Goal: Transaction & Acquisition: Purchase product/service

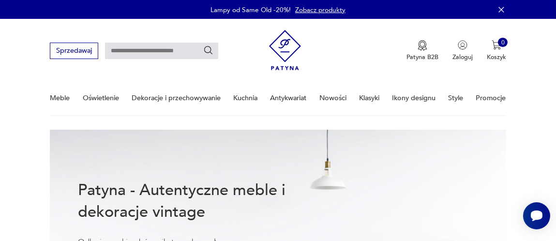
click at [139, 51] on input "text" at bounding box center [161, 51] width 113 height 16
type input "******"
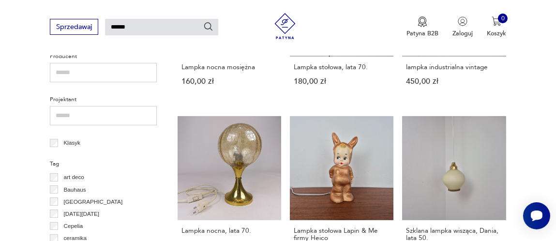
scroll to position [363, 0]
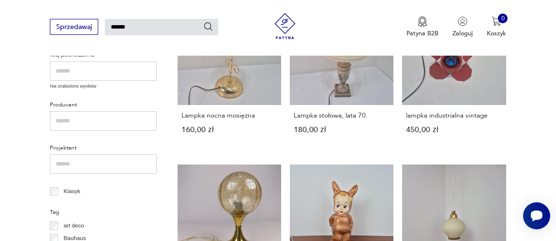
click at [141, 27] on input "******" at bounding box center [161, 27] width 113 height 16
click at [145, 27] on input "******" at bounding box center [161, 27] width 113 height 16
type input "**********"
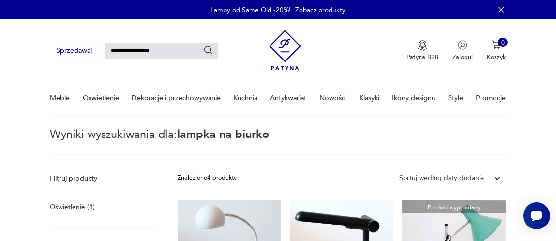
click at [171, 50] on input "**********" at bounding box center [161, 51] width 113 height 16
type input "**********"
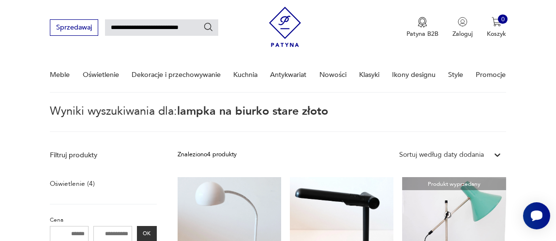
scroll to position [24, 0]
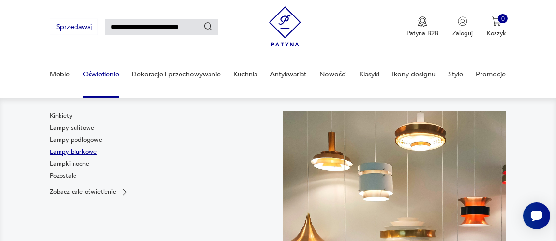
click at [88, 150] on link "Lampy biurkowe" at bounding box center [73, 152] width 47 height 9
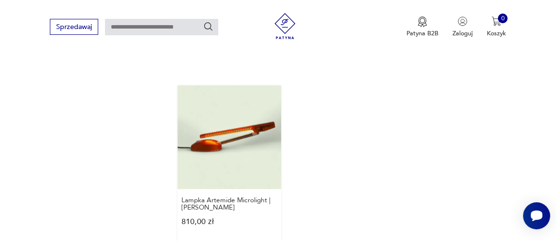
scroll to position [1264, 0]
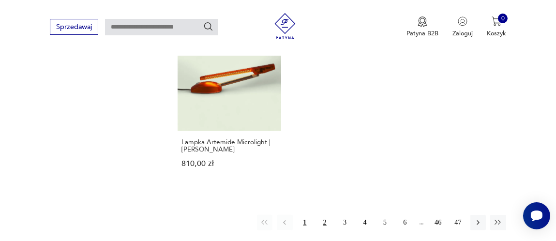
click at [325, 215] on button "2" at bounding box center [324, 222] width 15 height 15
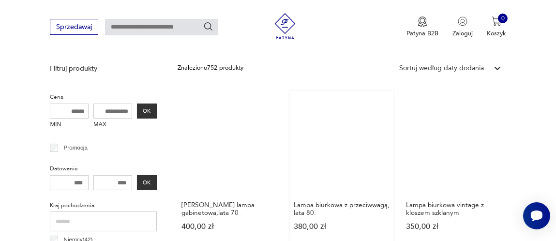
scroll to position [321, 0]
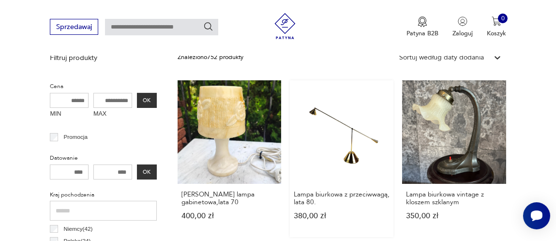
click at [328, 137] on link "Lampa biurkowa z przeciwwagą, lata 80. 380,00 zł" at bounding box center [342, 158] width 104 height 157
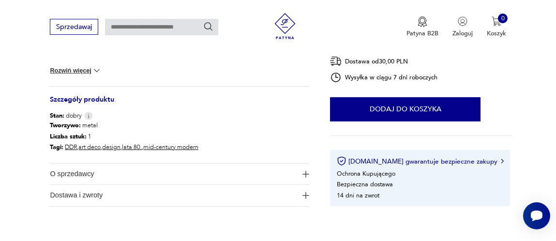
scroll to position [484, 0]
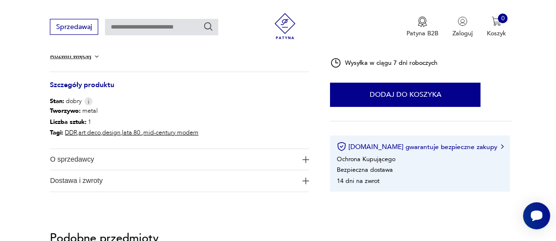
click at [96, 55] on div "Sprzedawaj Patyna B2B Zaloguj 0 Koszyk Twój koszyk ( 0 ) Brak produktów w koszy…" at bounding box center [278, 28] width 556 height 56
click at [86, 57] on button "Rozwiń więcej" at bounding box center [76, 56] width 52 height 10
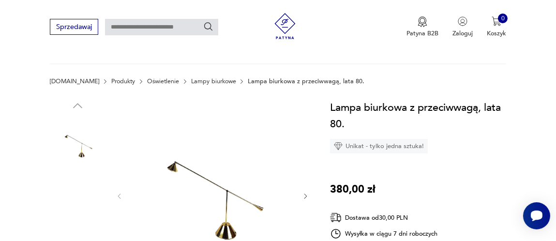
scroll to position [96, 0]
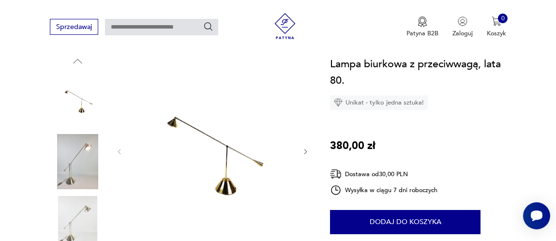
click at [80, 148] on img at bounding box center [77, 161] width 55 height 55
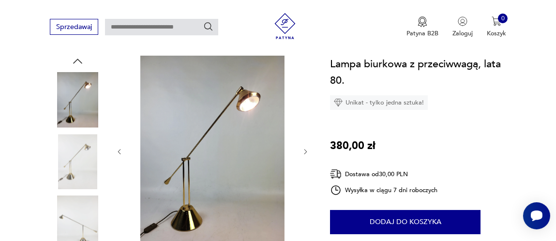
scroll to position [0, 0]
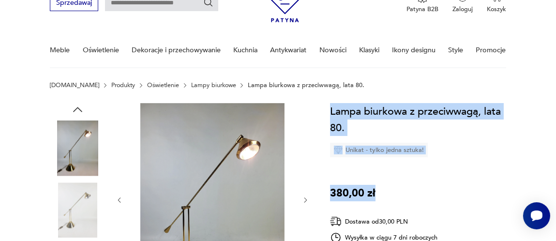
drag, startPoint x: 331, startPoint y: 111, endPoint x: 381, endPoint y: 182, distance: 87.3
click at [381, 182] on div "Lampa biurkowa z przeciwwagą, lata 80. Unikat - tylko jedna sztuka! 380,00 zł D…" at bounding box center [421, 235] width 182 height 264
copy div "Lampa biurkowa z przeciwwagą, lata 80. Unikat - tylko jedna sztuka! 380,00 zł"
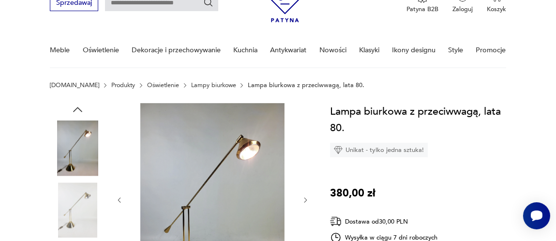
click at [298, 155] on div at bounding box center [213, 200] width 194 height 195
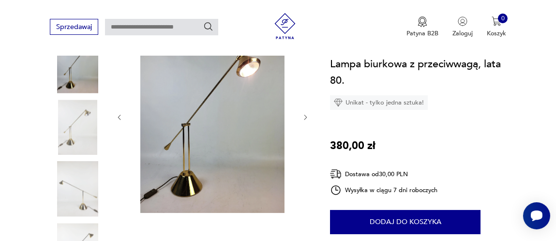
scroll to position [145, 0]
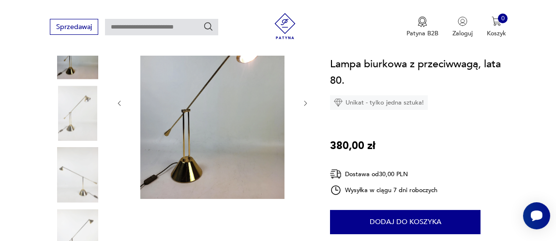
click at [196, 137] on img at bounding box center [213, 102] width 162 height 193
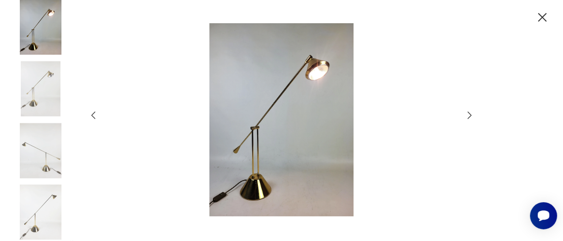
click at [47, 198] on img at bounding box center [40, 212] width 55 height 55
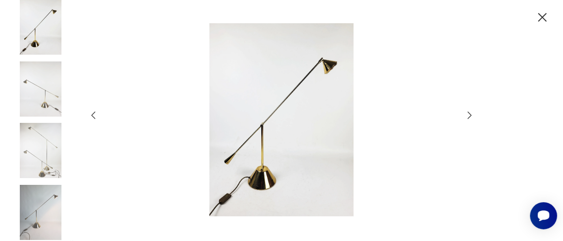
click at [41, 146] on img at bounding box center [40, 150] width 55 height 55
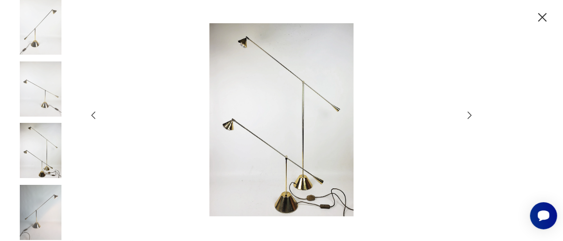
click at [45, 197] on img at bounding box center [40, 212] width 55 height 55
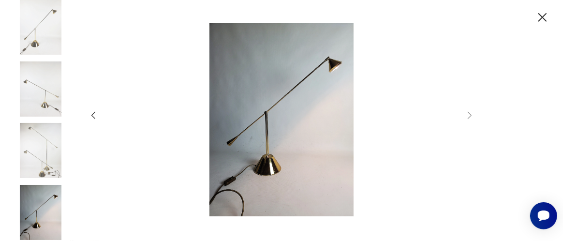
click at [263, 127] on img at bounding box center [281, 119] width 349 height 193
click at [541, 17] on icon "button" at bounding box center [542, 17] width 15 height 15
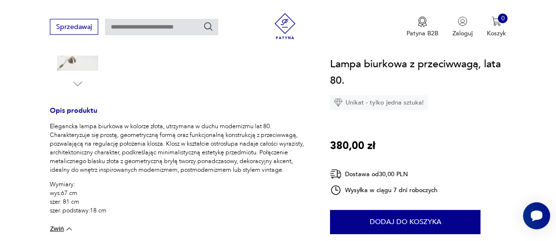
scroll to position [387, 0]
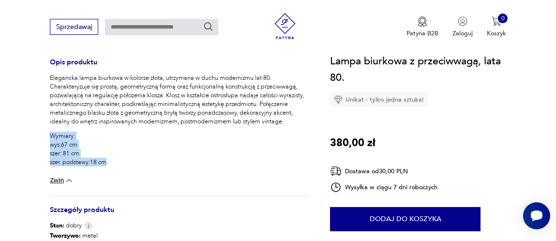
drag, startPoint x: 50, startPoint y: 135, endPoint x: 106, endPoint y: 161, distance: 62.1
click at [106, 161] on p "Wymiary: wys:67 cm szer: 81 cm szer. podstawy:18 cm" at bounding box center [179, 149] width 259 height 35
copy p "Wymiary: wys:67 cm szer: 81 cm szer. podstawy:18 cm"
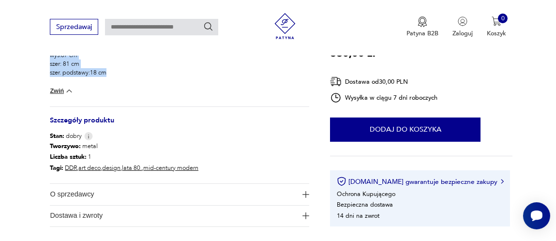
scroll to position [484, 0]
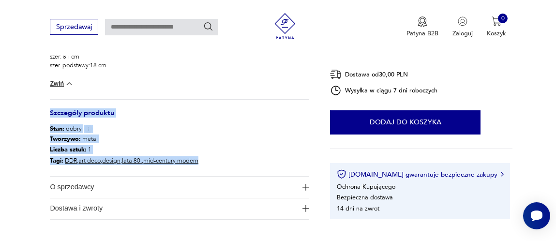
drag, startPoint x: 50, startPoint y: 112, endPoint x: 211, endPoint y: 166, distance: 169.0
click at [211, 166] on div "Opis produktu Elegancka lampa biurkowa w kolorze złota, utrzymana w duchu moder…" at bounding box center [179, 91] width 259 height 257
copy div "Szczegóły produktu Stan: dobry Tworzywo : metal Liczba sztuk: 1 Tagi: DDR , art…"
click at [82, 186] on span "O sprzedawcy" at bounding box center [173, 187] width 247 height 21
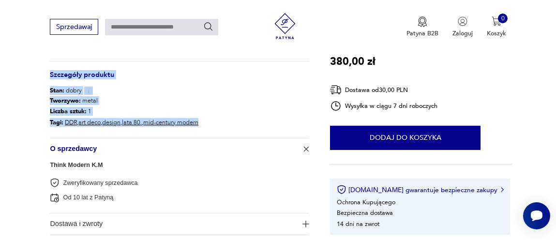
scroll to position [435, 0]
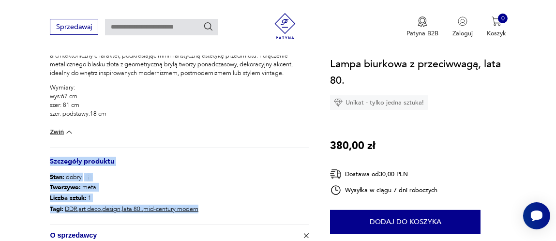
copy div "Szczegóły produktu Stan: dobry Tworzywo : metal Liczba sztuk: 1 Tagi: DDR , art…"
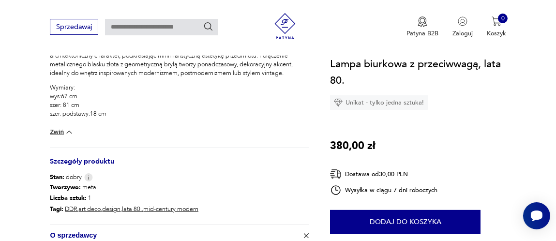
click at [448, 158] on div "Lampa biurkowa z przeciwwagą, lata 80. Unikat - tylko jedna sztuka! 380,00 zł D…" at bounding box center [421, 188] width 182 height 264
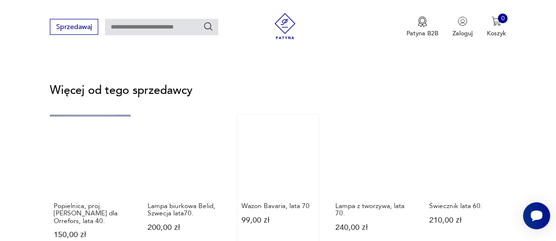
scroll to position [1258, 0]
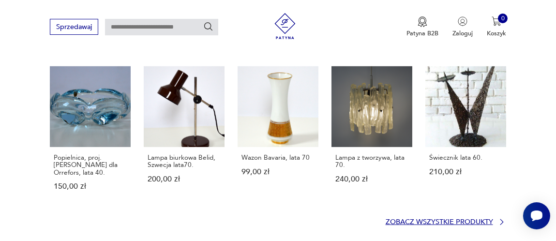
click at [400, 219] on p "Zobacz wszystkie produkty" at bounding box center [439, 222] width 107 height 6
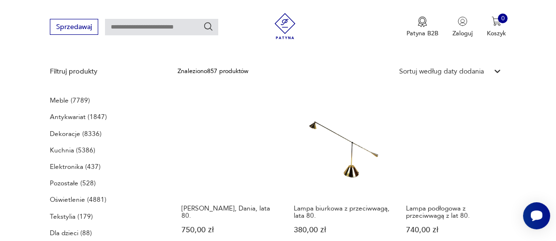
scroll to position [269, 0]
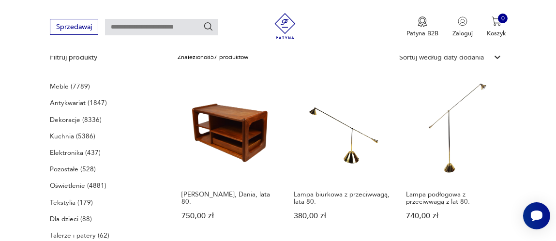
drag, startPoint x: 35, startPoint y: 143, endPoint x: 26, endPoint y: 134, distance: 12.7
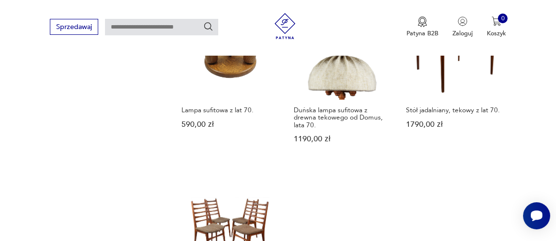
scroll to position [1092, 0]
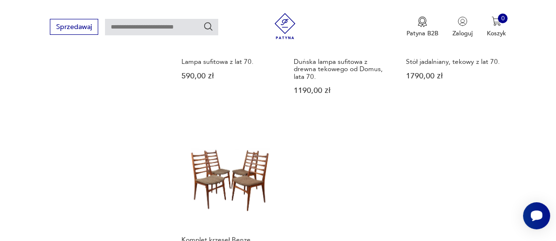
drag, startPoint x: 25, startPoint y: 136, endPoint x: 309, endPoint y: 162, distance: 285.4
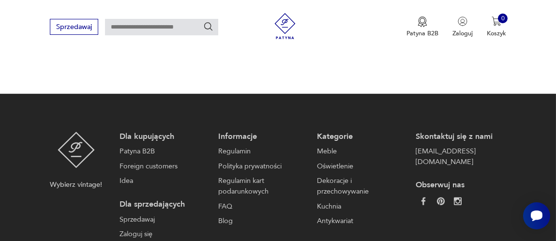
scroll to position [1382, 0]
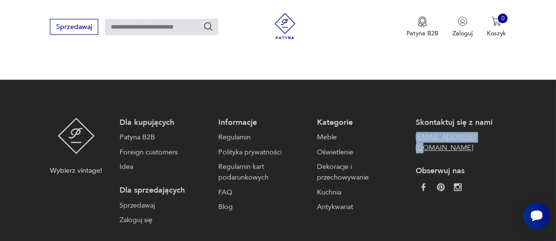
drag, startPoint x: 412, startPoint y: 121, endPoint x: 477, endPoint y: 125, distance: 65.0
click at [477, 125] on div "Dla kupujących Patyna B2B Foreign customers Idea Dla sprzedających Sprzedawaj Z…" at bounding box center [313, 172] width 386 height 108
copy link "[EMAIL_ADDRESS][DOMAIN_NAME]"
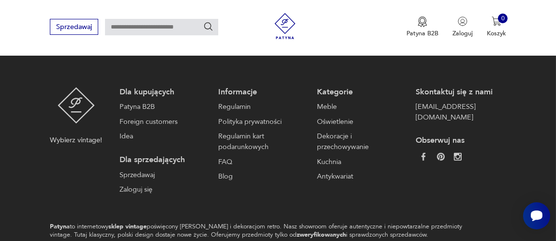
scroll to position [1404, 0]
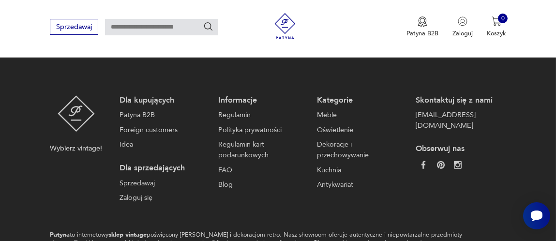
drag, startPoint x: 288, startPoint y: 180, endPoint x: 32, endPoint y: 165, distance: 256.5
click at [32, 165] on footer "Wybierz vintage! Dla kupujących Patyna B2B Foreign customers Idea Dla sprzedają…" at bounding box center [278, 181] width 556 height 246
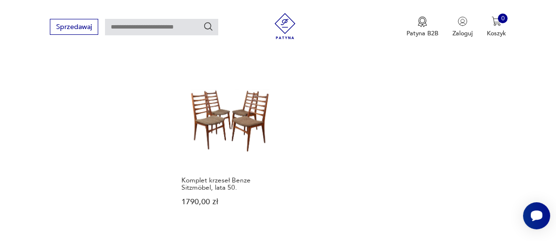
scroll to position [1210, 0]
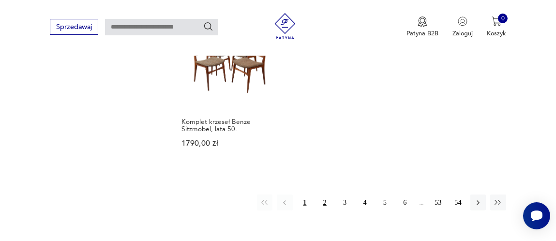
click at [324, 195] on button "2" at bounding box center [324, 202] width 15 height 15
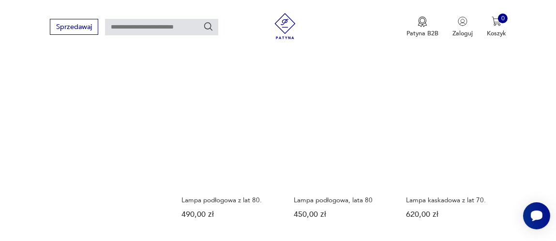
scroll to position [946, 0]
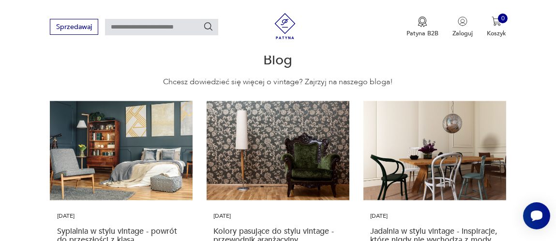
scroll to position [1985, 0]
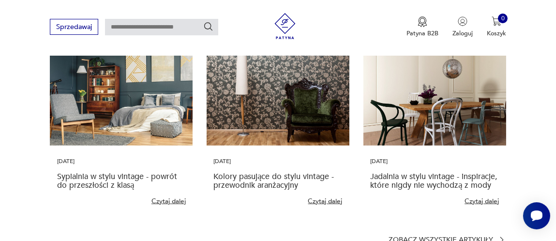
drag, startPoint x: 27, startPoint y: 133, endPoint x: 22, endPoint y: 128, distance: 6.8
click at [22, 128] on section "Blog Chcesz dowiedzieć się więcej o vintage? Zajrzyj na naszego bloga! [DATE] S…" at bounding box center [278, 122] width 556 height 336
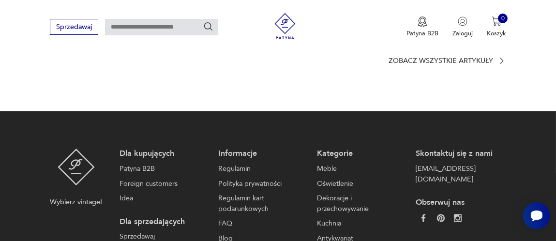
scroll to position [2178, 0]
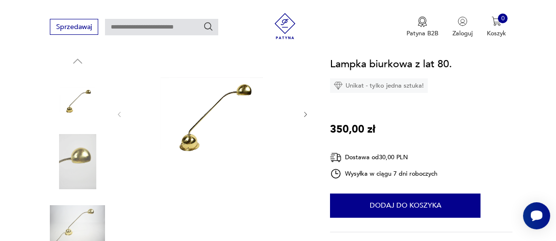
scroll to position [145, 0]
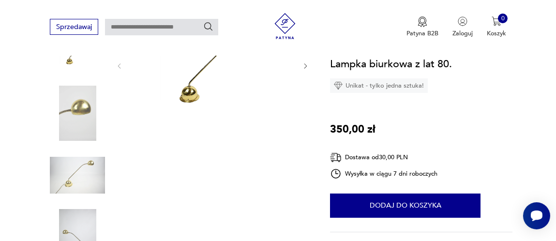
click at [85, 165] on img at bounding box center [77, 175] width 55 height 55
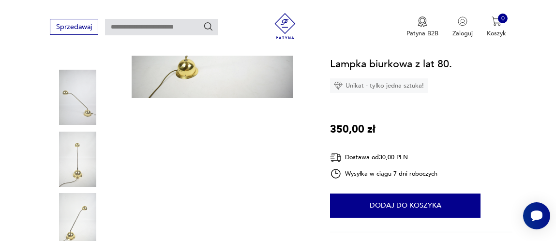
scroll to position [242, 0]
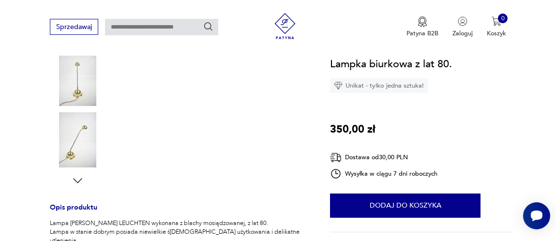
click at [79, 176] on icon "button" at bounding box center [77, 180] width 13 height 13
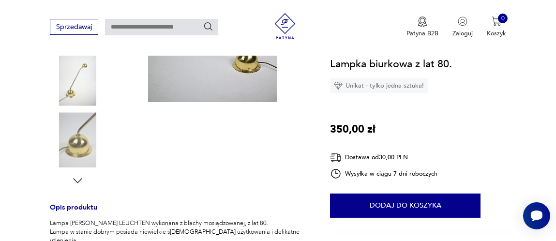
click at [84, 137] on img at bounding box center [77, 139] width 55 height 55
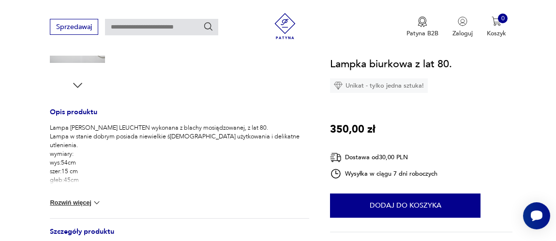
scroll to position [338, 0]
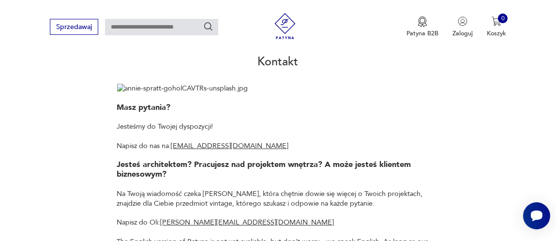
drag, startPoint x: 91, startPoint y: 137, endPoint x: 80, endPoint y: 140, distance: 11.6
click at [80, 140] on div "Masz pytania? Jesteśmy do Twojej dyspozycji! Napisz do nas na: kontakt@patyna.p…" at bounding box center [278, 180] width 456 height 192
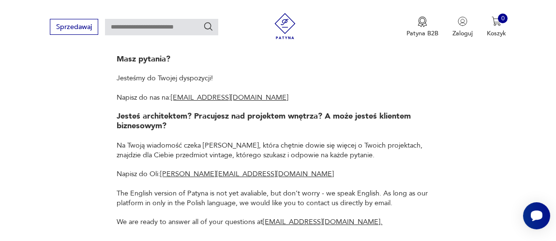
scroll to position [193, 0]
